Goal: Contribute content: Contribute content

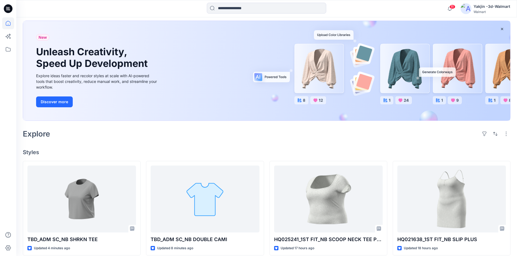
scroll to position [136, 0]
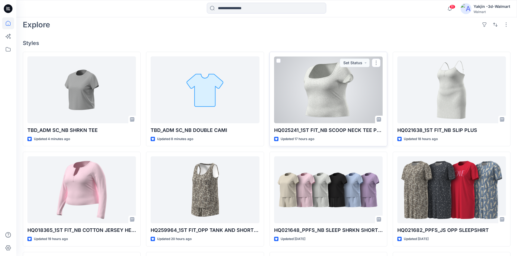
click at [366, 90] on div at bounding box center [328, 89] width 109 height 67
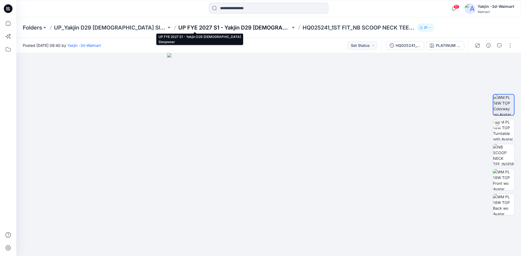
click at [203, 25] on p "UP FYE 2027 S1 - Yakjin D29 [DEMOGRAPHIC_DATA] Sleepwear" at bounding box center [234, 28] width 112 height 8
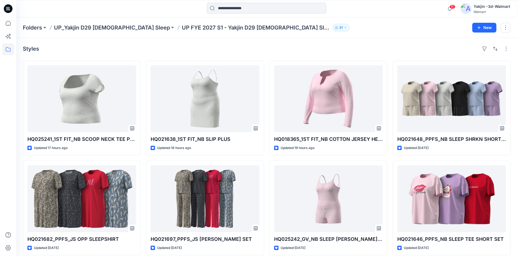
drag, startPoint x: 192, startPoint y: 45, endPoint x: 189, endPoint y: 43, distance: 3.9
click at [192, 45] on div "Styles" at bounding box center [267, 49] width 488 height 9
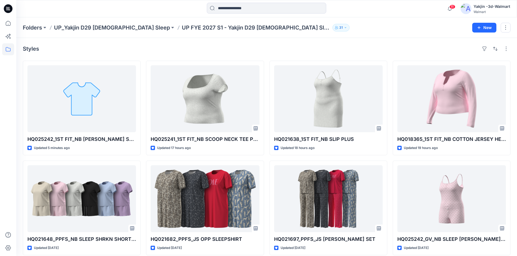
click at [250, 44] on div "Styles HQ025242_1ST FIT_NB [PERSON_NAME] SET PLUS Updated 5 minutes ago HQ02164…" at bounding box center [266, 210] width 501 height 344
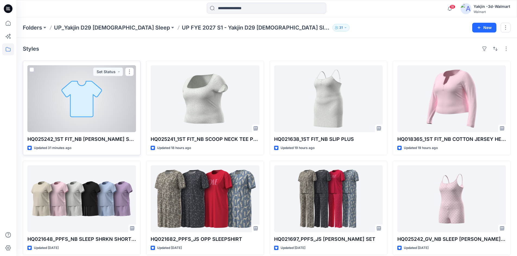
click at [93, 101] on div at bounding box center [81, 98] width 109 height 67
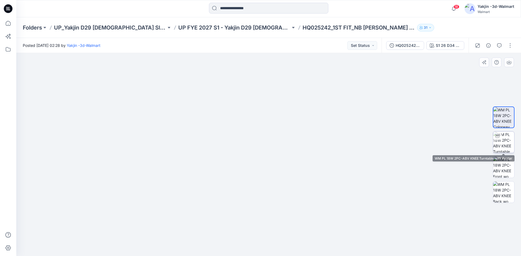
click at [500, 145] on img at bounding box center [503, 142] width 21 height 21
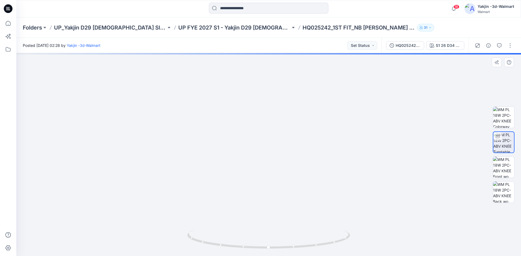
drag, startPoint x: 288, startPoint y: 121, endPoint x: 287, endPoint y: 137, distance: 16.3
drag, startPoint x: 290, startPoint y: 121, endPoint x: 287, endPoint y: 168, distance: 47.3
click at [287, 169] on img at bounding box center [266, 78] width 613 height 356
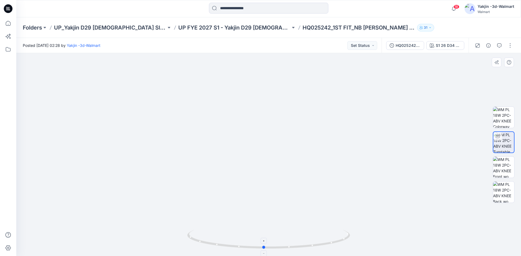
drag, startPoint x: 315, startPoint y: 246, endPoint x: 313, endPoint y: 243, distance: 3.6
click at [312, 248] on icon at bounding box center [269, 240] width 164 height 20
drag, startPoint x: 291, startPoint y: 114, endPoint x: 290, endPoint y: 143, distance: 29.1
click at [290, 143] on img at bounding box center [271, 74] width 831 height 366
drag, startPoint x: 297, startPoint y: 200, endPoint x: 280, endPoint y: 142, distance: 60.1
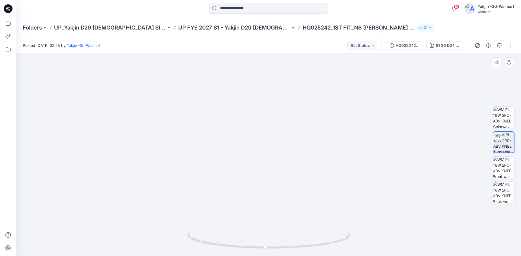
click at [280, 142] on img at bounding box center [249, 56] width 716 height 402
click at [323, 242] on icon at bounding box center [269, 240] width 164 height 20
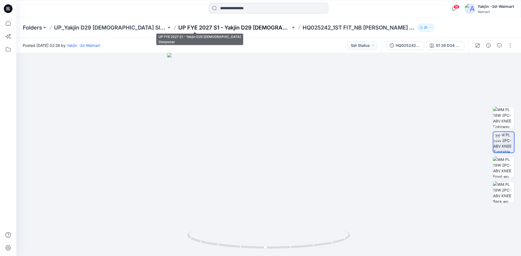
click at [231, 28] on p "UP FYE 2027 S1 - Yakjin D29 [DEMOGRAPHIC_DATA] Sleepwear" at bounding box center [234, 28] width 112 height 8
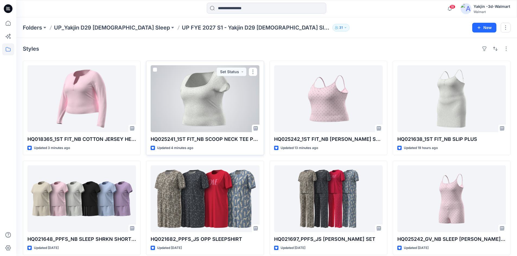
click at [211, 109] on div at bounding box center [205, 98] width 109 height 67
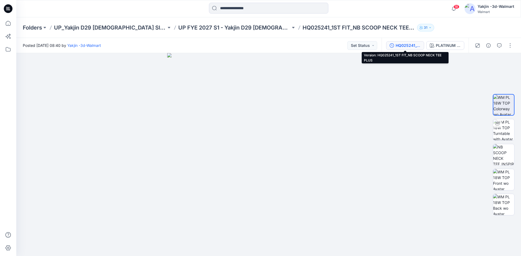
click at [418, 44] on div "HQ025241_1ST FIT_NB SCOOP NECK TEE PLUS" at bounding box center [408, 46] width 25 height 6
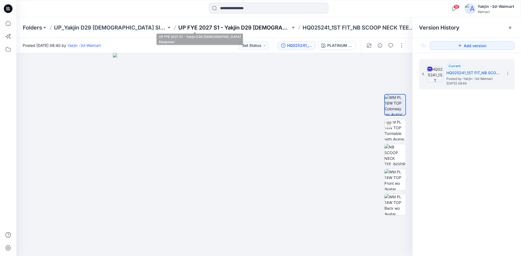
click at [209, 30] on p "UP FYE 2027 S1 - Yakjin D29 [DEMOGRAPHIC_DATA] Sleepwear" at bounding box center [234, 28] width 112 height 8
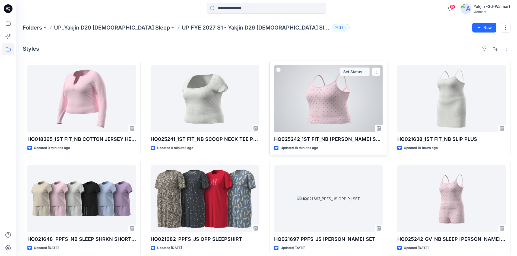
click at [347, 113] on div at bounding box center [328, 98] width 109 height 67
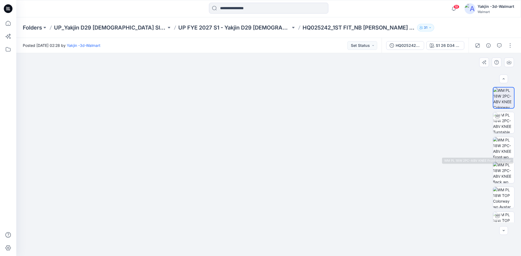
scroll to position [11, 0]
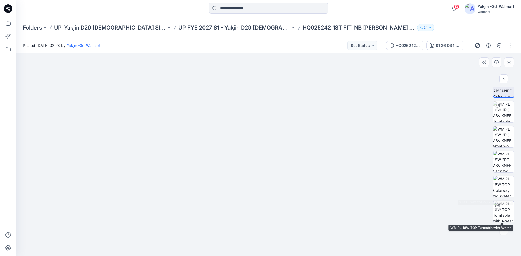
click at [508, 212] on img at bounding box center [503, 211] width 21 height 21
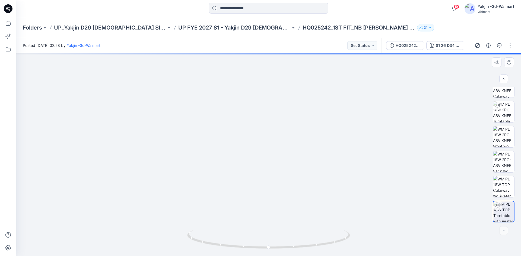
drag, startPoint x: 279, startPoint y: 119, endPoint x: 266, endPoint y: 226, distance: 107.1
click at [266, 226] on img at bounding box center [255, 104] width 613 height 305
drag, startPoint x: 278, startPoint y: 203, endPoint x: 282, endPoint y: 192, distance: 11.5
click at [282, 192] on img at bounding box center [260, 100] width 613 height 312
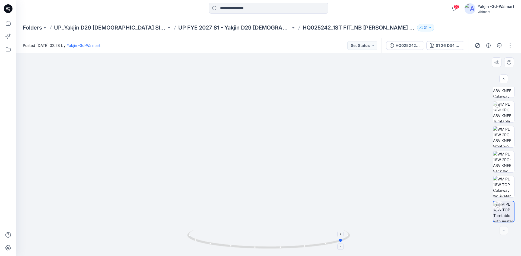
drag, startPoint x: 304, startPoint y: 249, endPoint x: 215, endPoint y: 245, distance: 88.3
click at [215, 245] on icon at bounding box center [269, 240] width 164 height 20
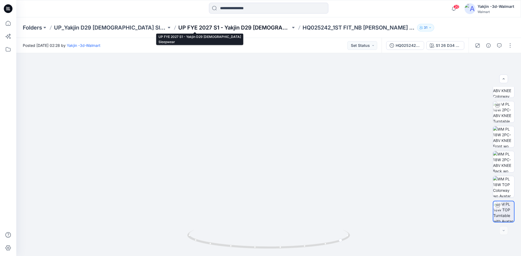
click at [242, 24] on p "UP FYE 2027 S1 - Yakjin D29 [DEMOGRAPHIC_DATA] Sleepwear" at bounding box center [234, 28] width 112 height 8
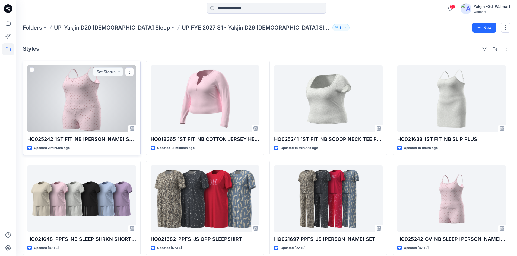
click at [89, 93] on div at bounding box center [81, 98] width 109 height 67
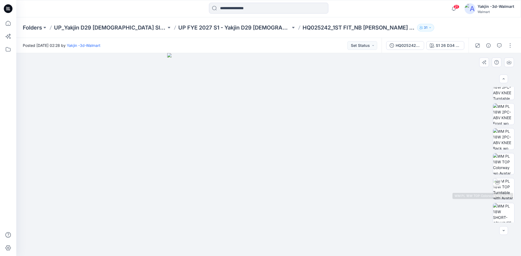
scroll to position [61, 0]
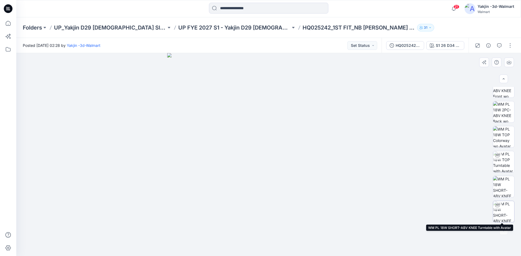
click at [506, 209] on img at bounding box center [503, 211] width 21 height 21
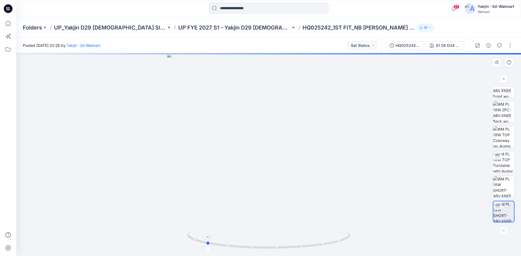
drag, startPoint x: 312, startPoint y: 244, endPoint x: 242, endPoint y: 244, distance: 70.0
click at [242, 246] on icon at bounding box center [269, 240] width 164 height 20
click at [508, 48] on button "button" at bounding box center [510, 45] width 9 height 9
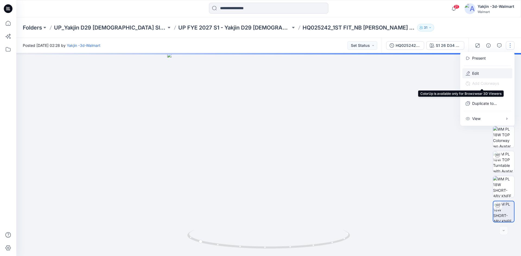
click at [480, 73] on button "Edit" at bounding box center [487, 73] width 50 height 10
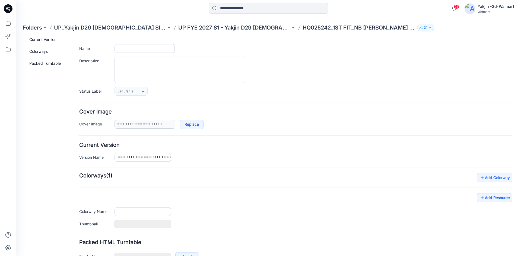
type input "**********"
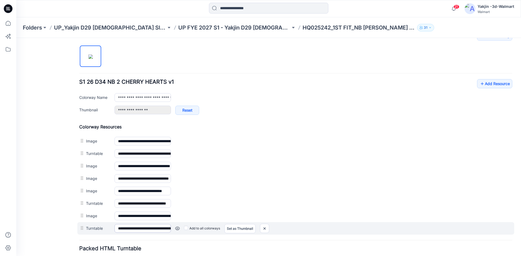
scroll to position [217, 0]
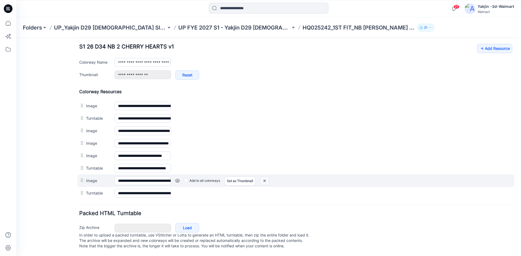
click at [16, 38] on img at bounding box center [16, 38] width 0 height 0
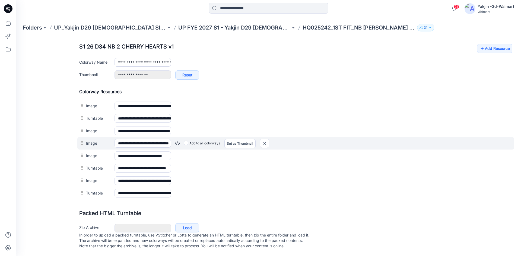
scroll to position [204, 0]
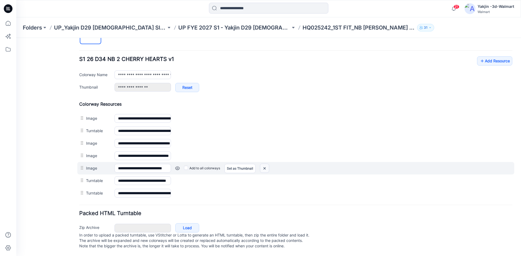
drag, startPoint x: 263, startPoint y: 163, endPoint x: 300, endPoint y: 71, distance: 99.4
click at [16, 38] on img at bounding box center [16, 38] width 0 height 0
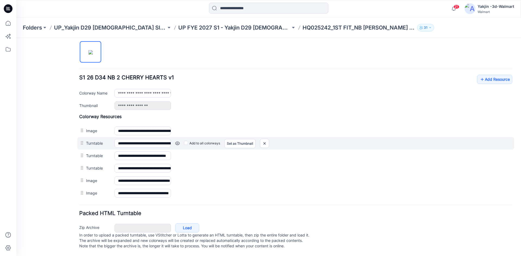
scroll to position [159, 0]
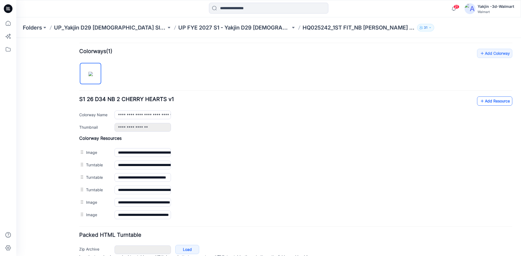
click at [497, 100] on link "Add Resource" at bounding box center [494, 101] width 35 height 9
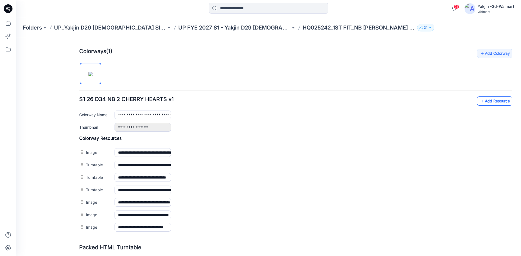
click at [487, 102] on link "Add Resource" at bounding box center [494, 101] width 35 height 9
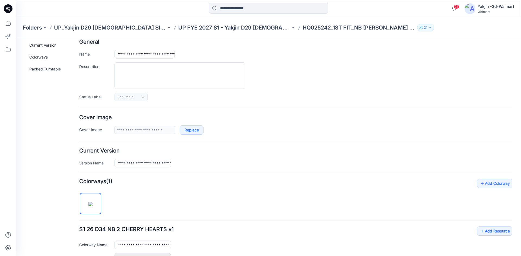
scroll to position [0, 0]
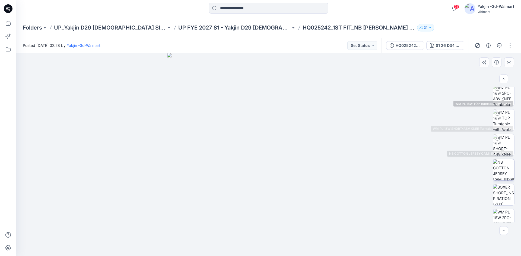
scroll to position [61, 0]
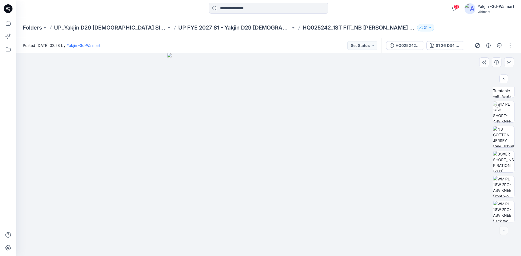
drag, startPoint x: 118, startPoint y: 97, endPoint x: 114, endPoint y: 16, distance: 81.2
click at [118, 98] on div at bounding box center [268, 154] width 505 height 203
drag, startPoint x: 182, startPoint y: 228, endPoint x: 182, endPoint y: 214, distance: 14.1
click at [182, 226] on img at bounding box center [268, 154] width 203 height 203
click at [217, 29] on p "UP FYE 2027 S1 - Yakjin D29 [DEMOGRAPHIC_DATA] Sleepwear" at bounding box center [234, 28] width 112 height 8
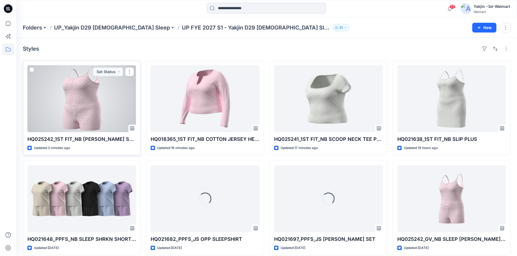
click at [112, 108] on div at bounding box center [81, 98] width 109 height 67
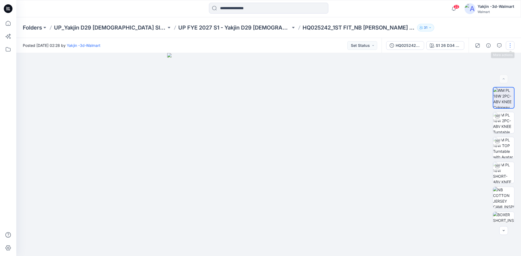
click at [508, 43] on button "button" at bounding box center [510, 45] width 9 height 9
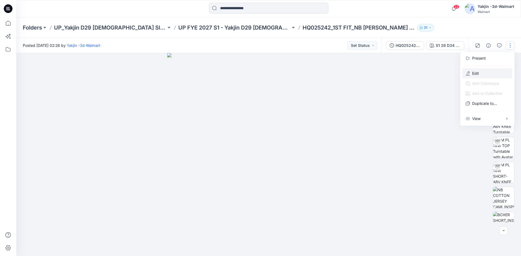
click at [471, 73] on button "Edit" at bounding box center [487, 73] width 50 height 10
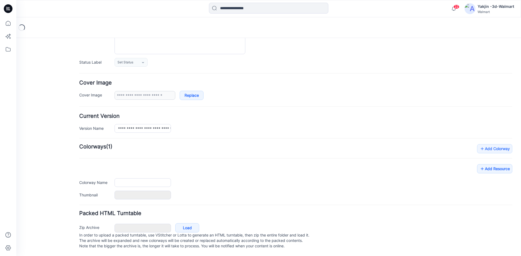
type input "**********"
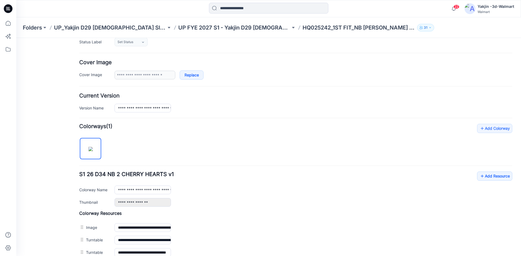
scroll to position [96, 0]
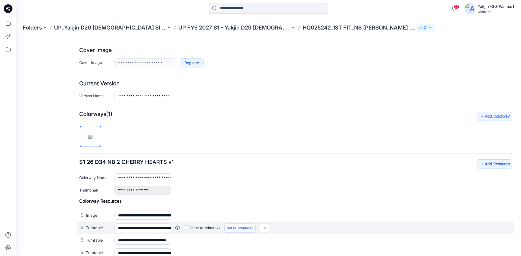
click at [16, 38] on link "Set as Thumbnail" at bounding box center [16, 38] width 0 height 0
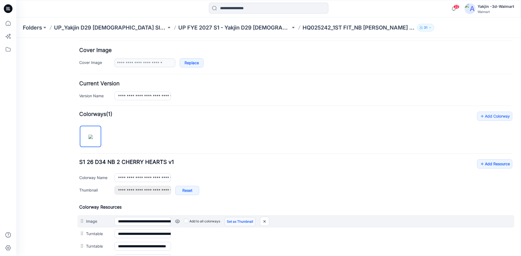
click at [242, 220] on link "Set as Thumbnail" at bounding box center [239, 221] width 31 height 9
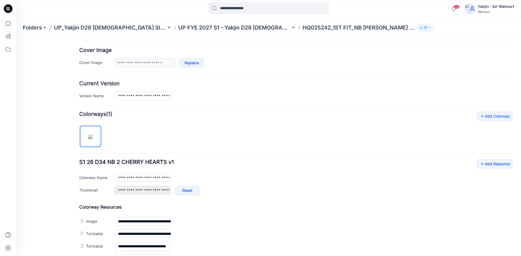
type input "**********"
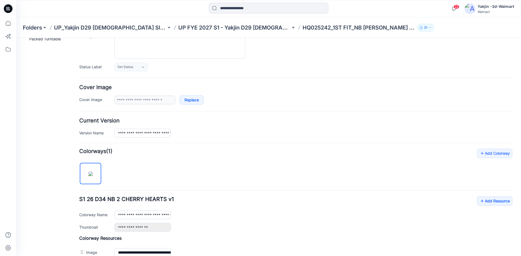
scroll to position [0, 0]
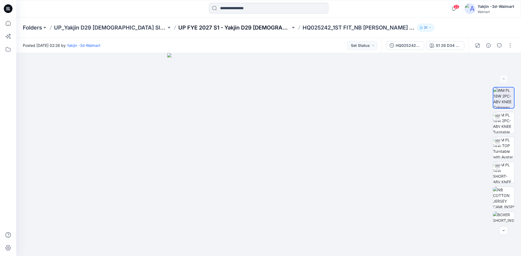
click at [187, 28] on p "UP FYE 2027 S1 - Yakjin D29 [DEMOGRAPHIC_DATA] Sleepwear" at bounding box center [234, 28] width 112 height 8
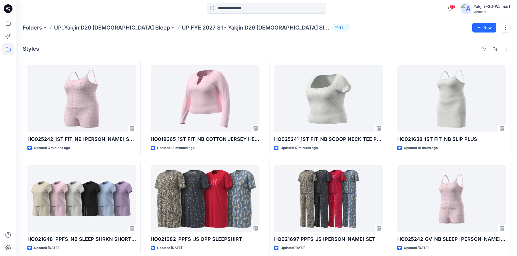
click at [255, 50] on div "Styles" at bounding box center [267, 49] width 488 height 9
click at [84, 26] on p "UP_Yakjin D29 [DEMOGRAPHIC_DATA] Sleep" at bounding box center [112, 28] width 116 height 8
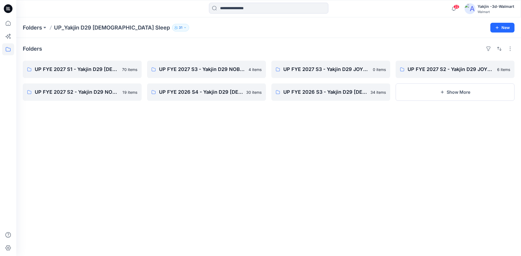
click at [150, 147] on div "Folders UP FYE 2027 S1 - Yakjin D29 [DEMOGRAPHIC_DATA] Sleepwear 70 items UP FY…" at bounding box center [268, 147] width 505 height 218
click at [427, 65] on link "UP FYE 2027 S2 - Yakjin D29 JOYSPUN [DEMOGRAPHIC_DATA] Sleepwear" at bounding box center [455, 69] width 119 height 17
click at [101, 97] on link "UP FYE 2027 S2 - Yakjin D29 NOBO [DEMOGRAPHIC_DATA] Sleepwear" at bounding box center [82, 92] width 119 height 17
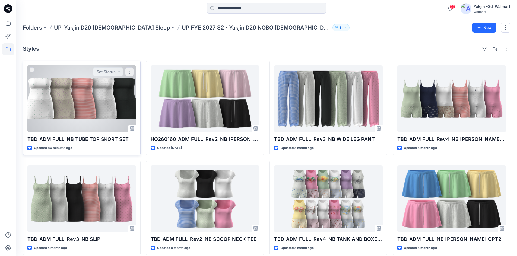
click at [62, 113] on div at bounding box center [81, 98] width 109 height 67
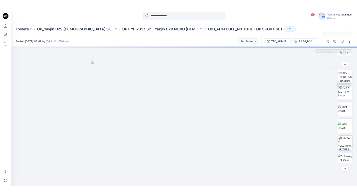
scroll to position [111, 0]
